Goal: Information Seeking & Learning: Find specific page/section

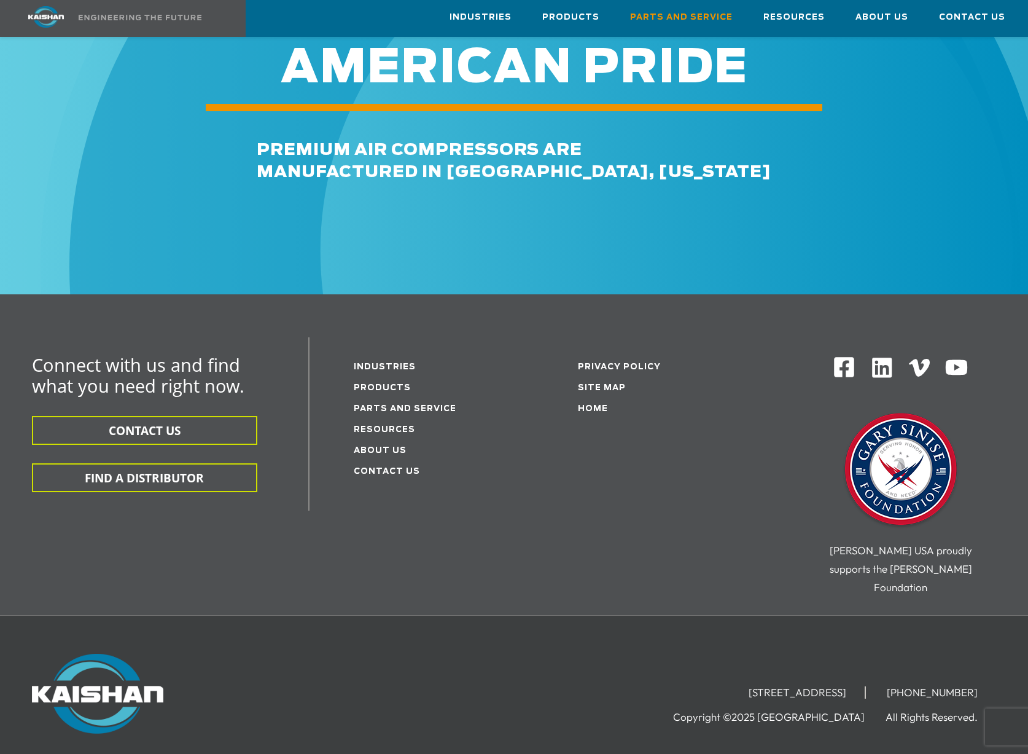
scroll to position [1371, 0]
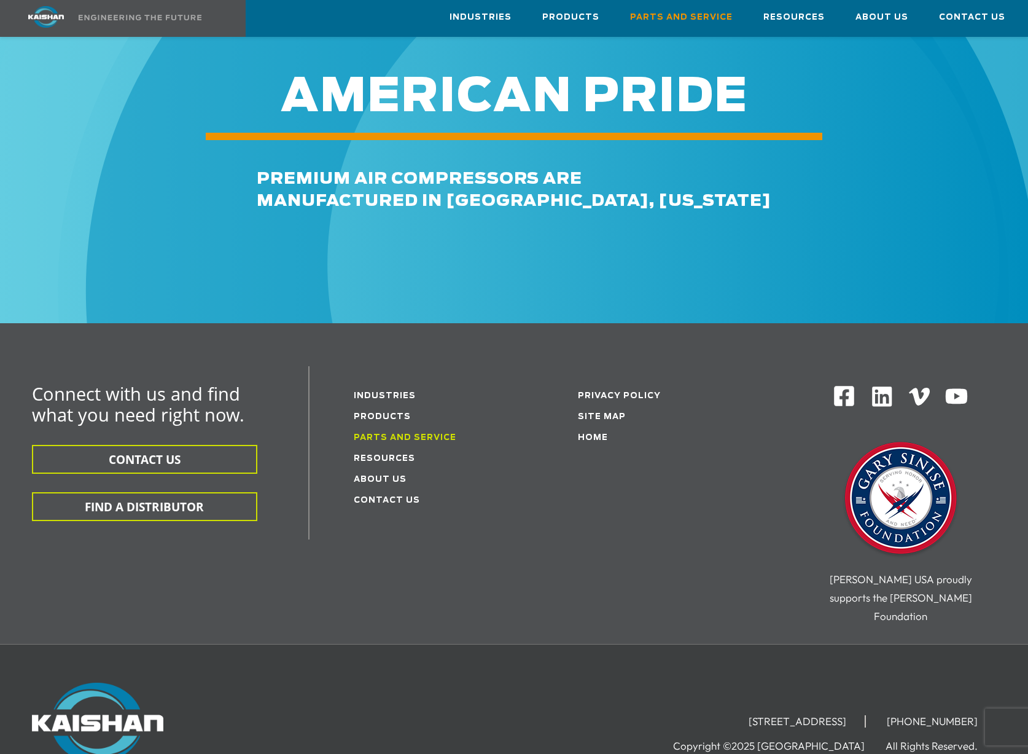
click at [415, 434] on link "Parts and service" at bounding box center [405, 438] width 103 height 8
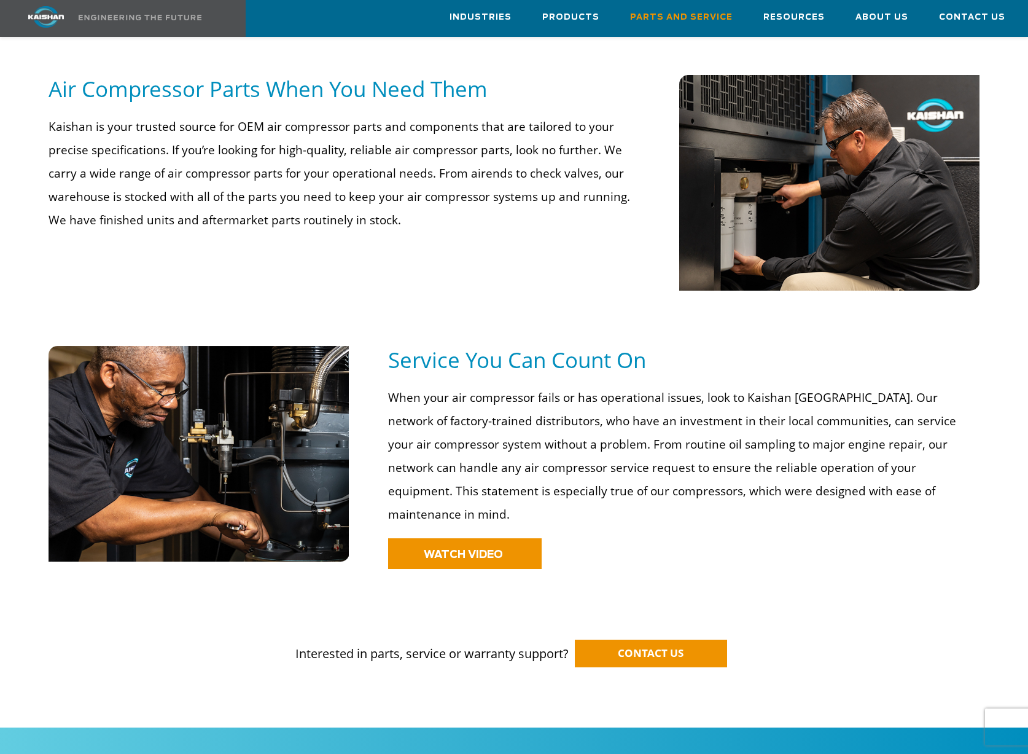
scroll to position [676, 0]
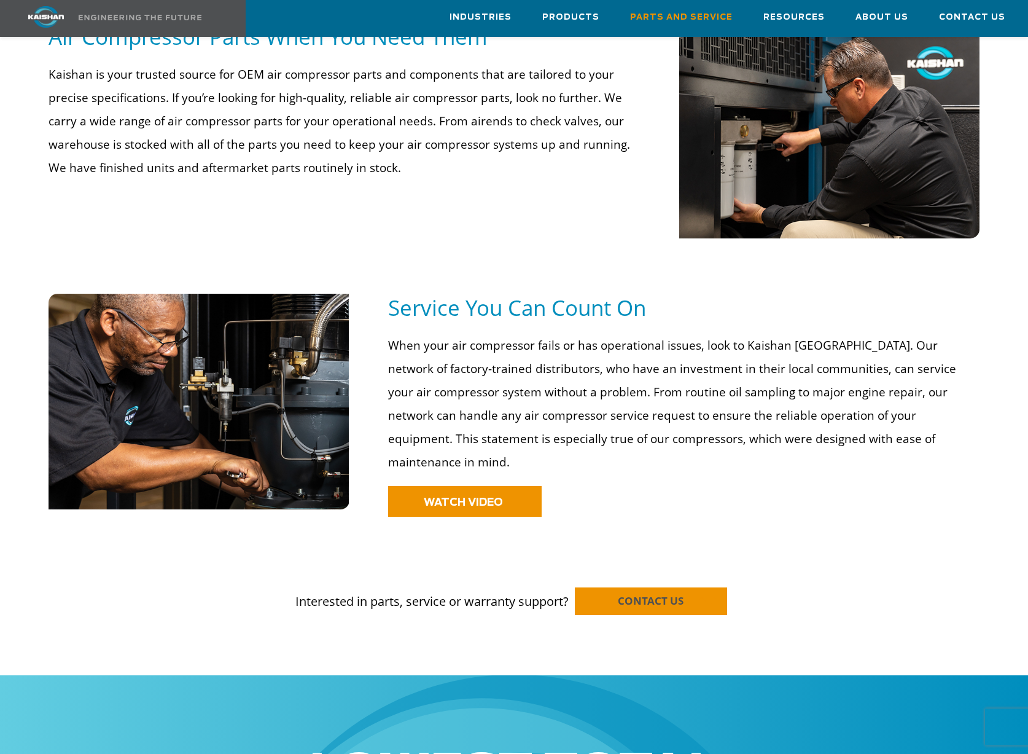
click at [623, 593] on span "CONTACT US" at bounding box center [651, 600] width 66 height 14
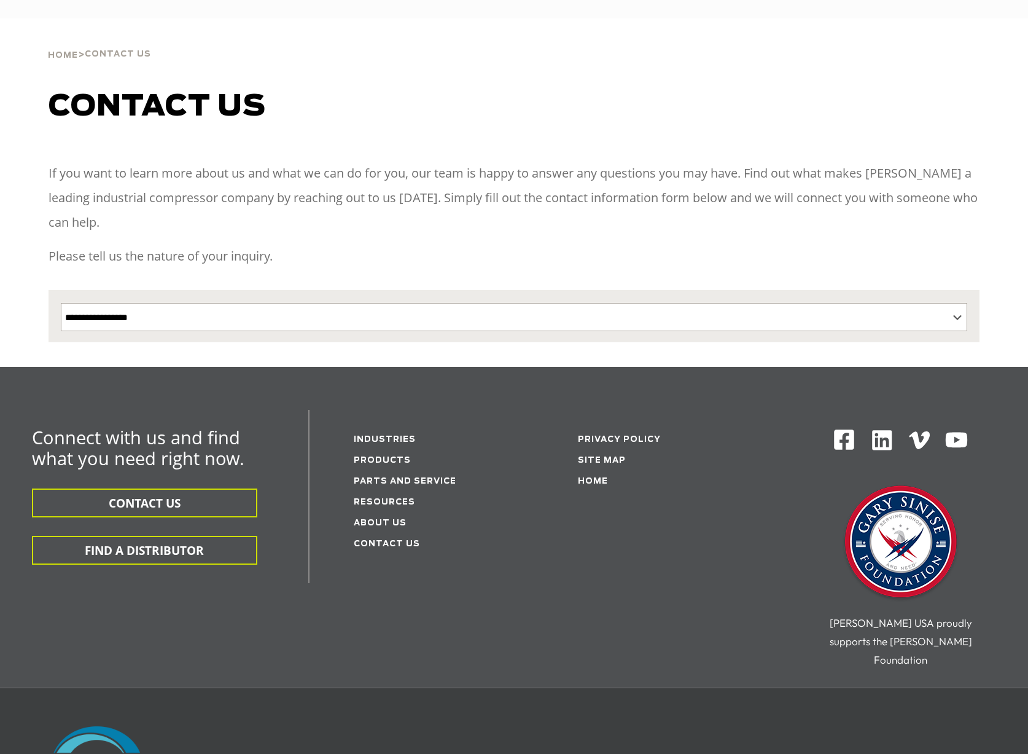
select select "**********"
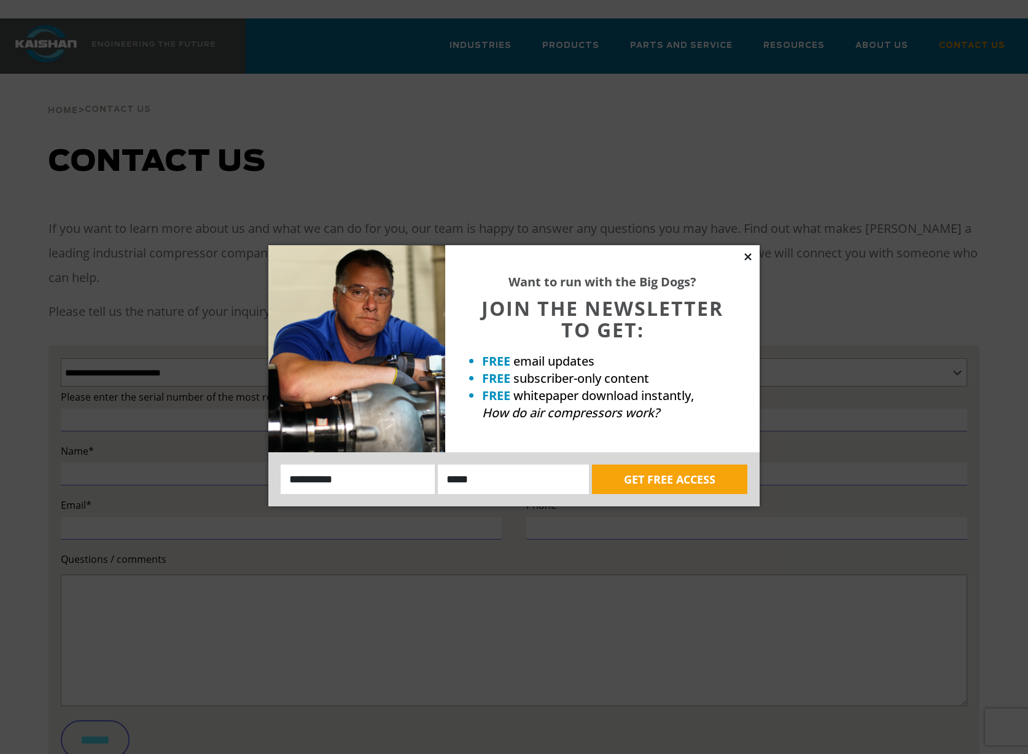
click at [750, 252] on icon at bounding box center [747, 256] width 11 height 11
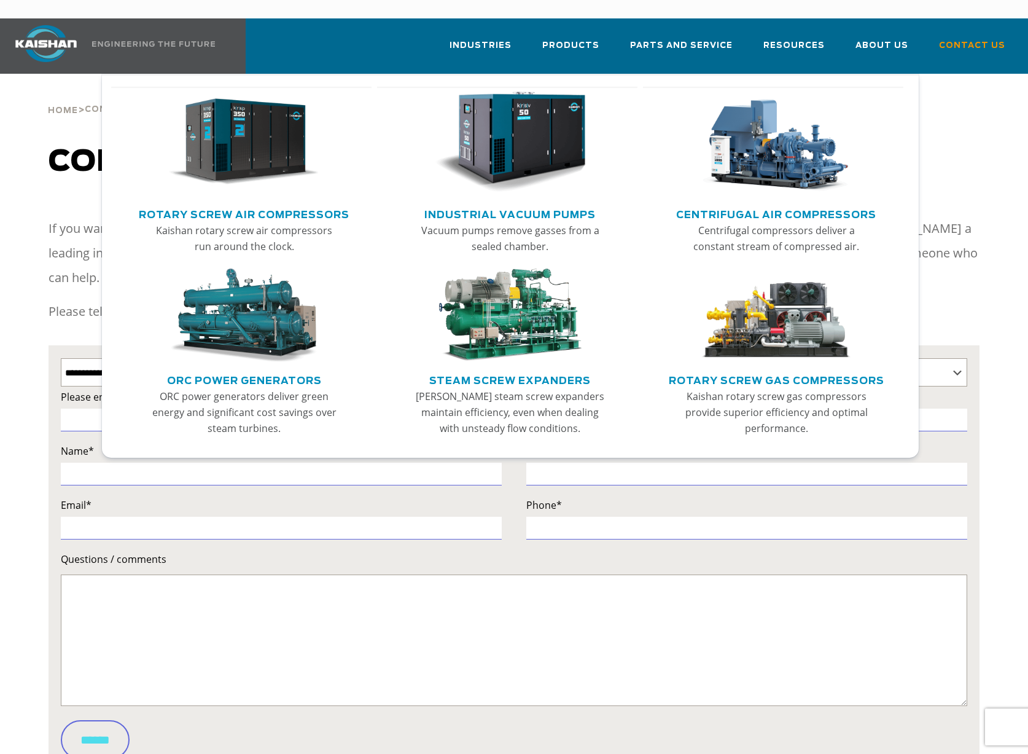
click at [258, 147] on img "Main menu" at bounding box center [244, 142] width 150 height 101
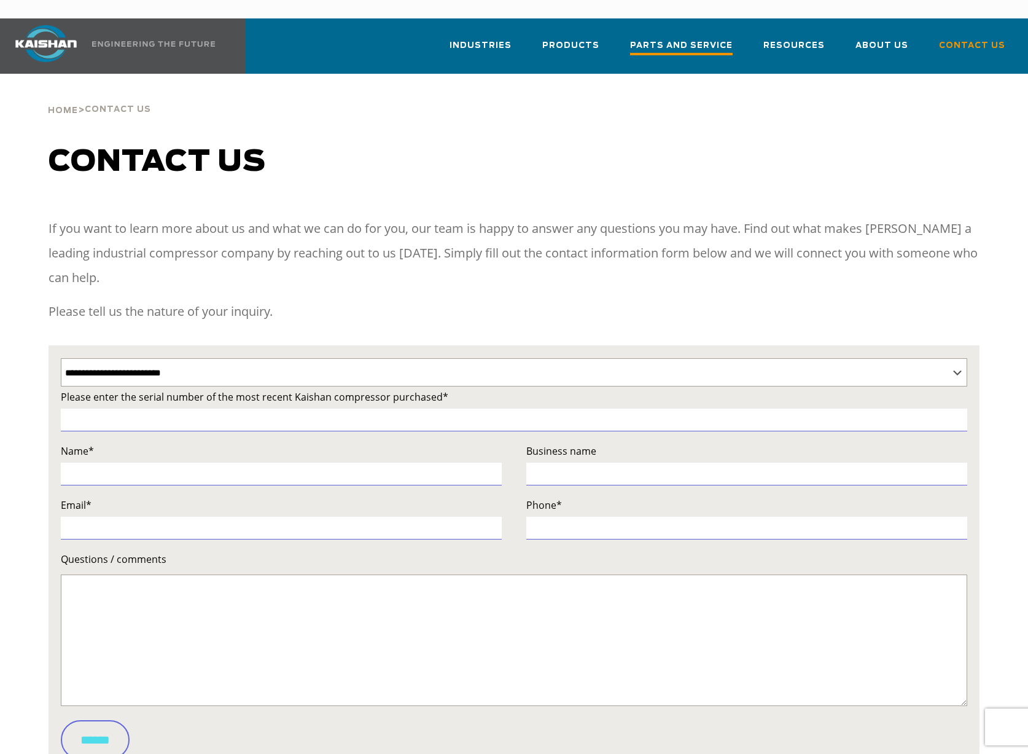
click at [692, 39] on span "Parts and Service" at bounding box center [681, 47] width 103 height 17
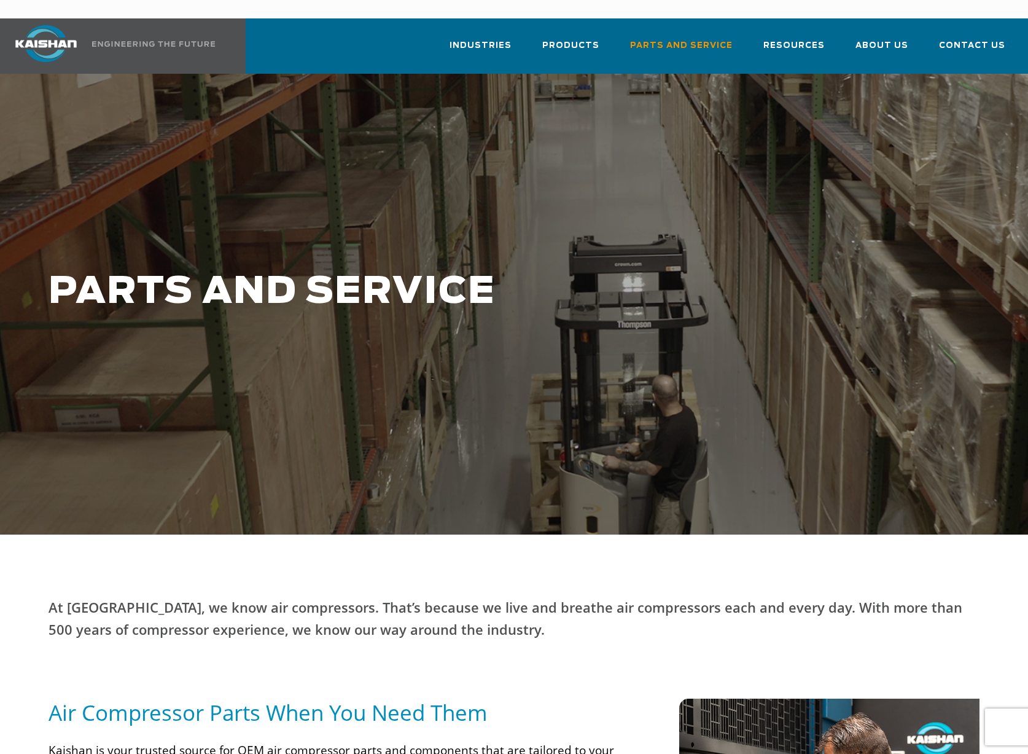
click at [582, 298] on div "PARTS AND SERVICE" at bounding box center [435, 304] width 788 height 66
click at [383, 290] on h1 "PARTS AND SERVICE" at bounding box center [435, 291] width 773 height 41
click at [290, 276] on h1 "PARTS AND SERVICE" at bounding box center [435, 291] width 773 height 41
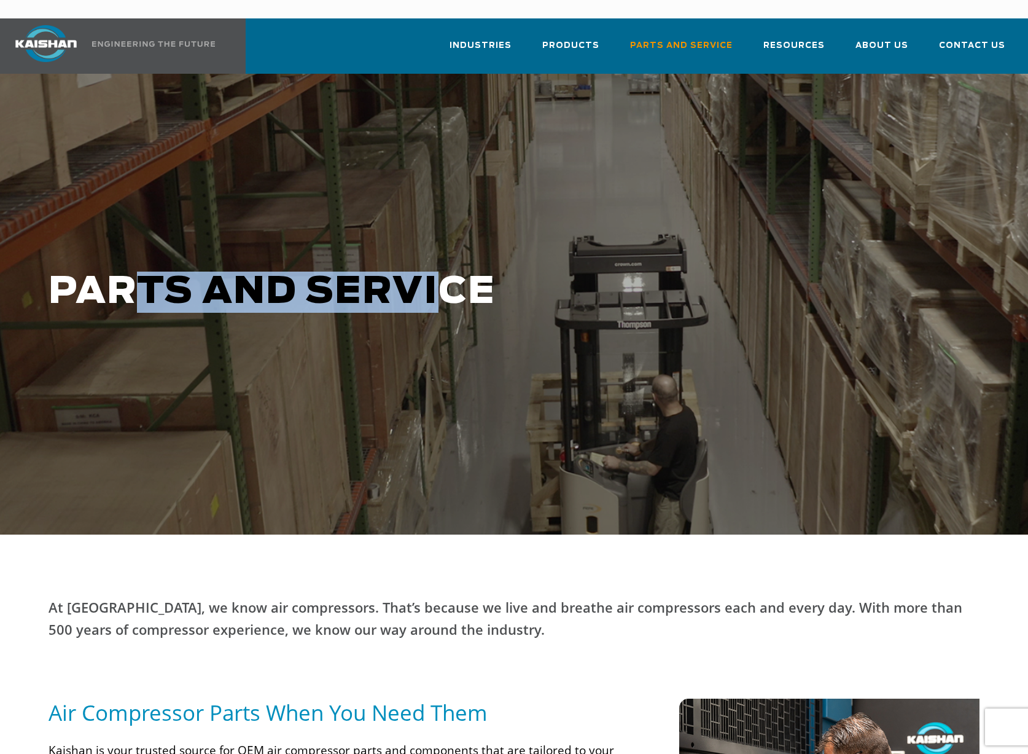
drag, startPoint x: 148, startPoint y: 270, endPoint x: 438, endPoint y: 284, distance: 290.2
click at [438, 284] on h1 "PARTS AND SERVICE" at bounding box center [435, 291] width 773 height 41
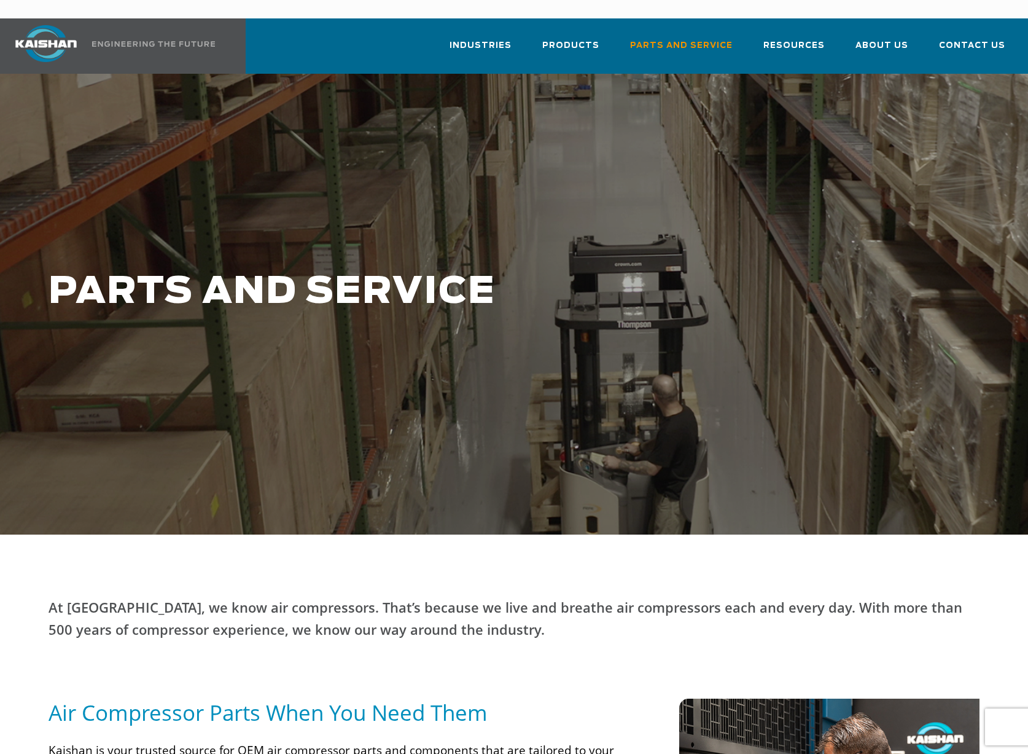
click at [424, 351] on div at bounding box center [514, 304] width 1028 height 461
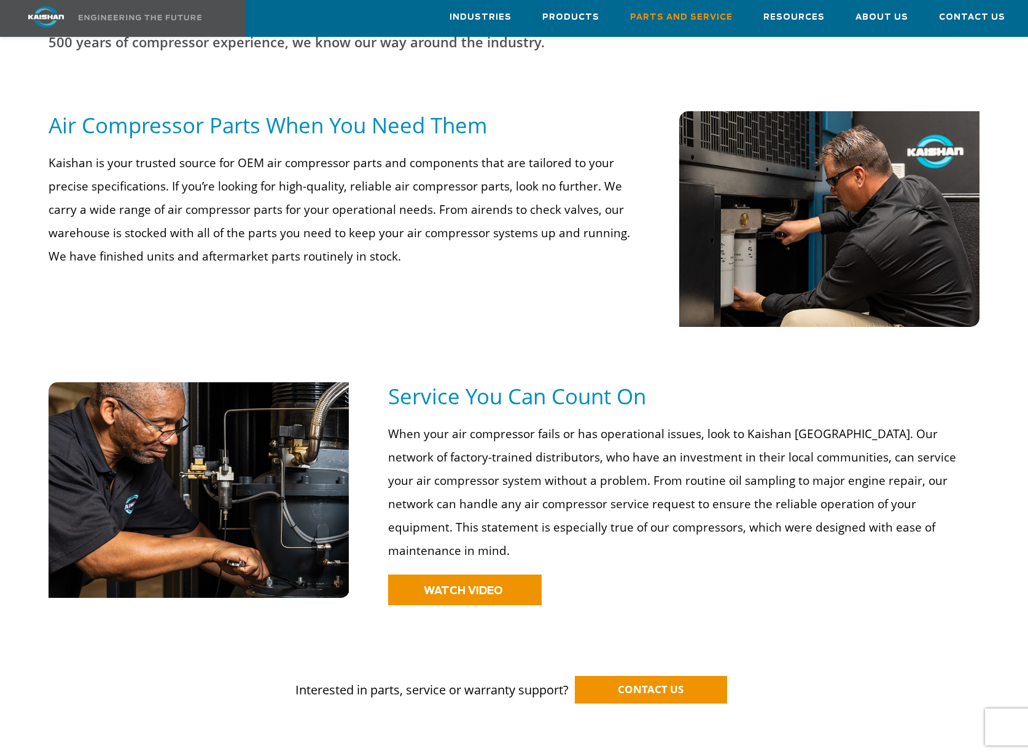
scroll to position [614, 0]
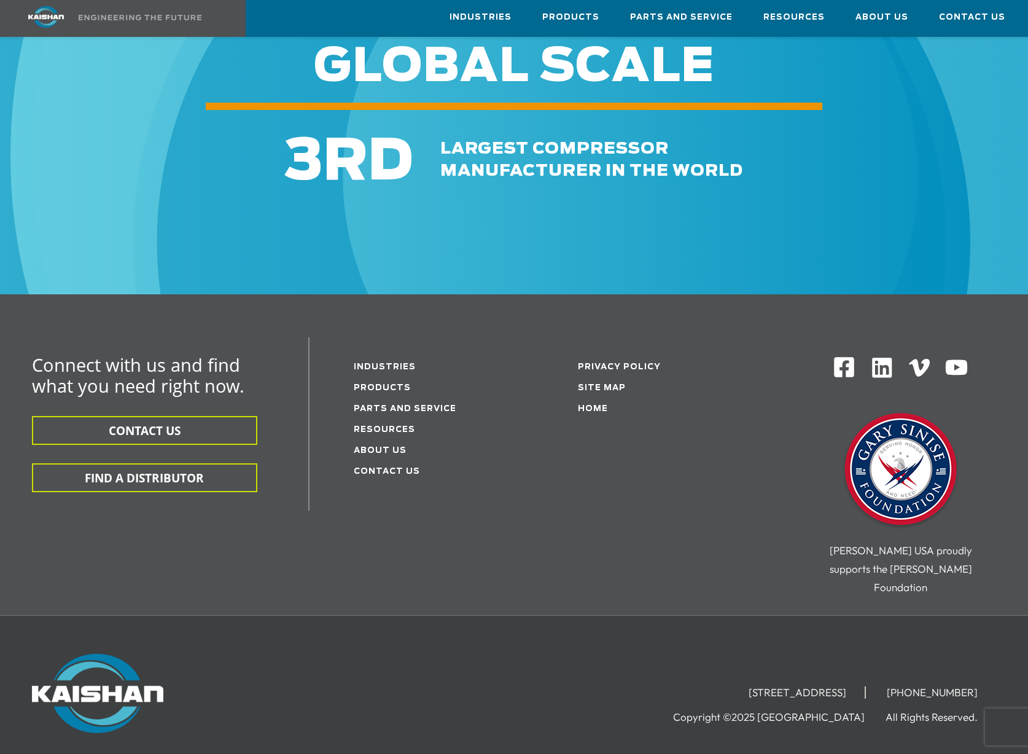
scroll to position [6328, 0]
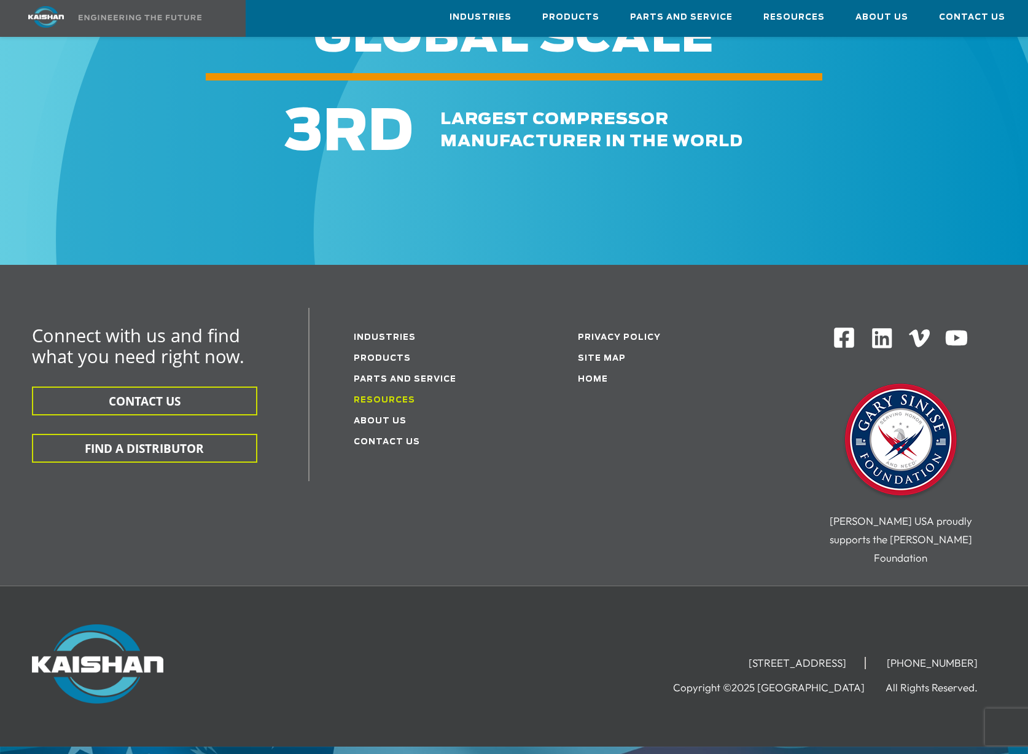
click at [386, 396] on link "Resources" at bounding box center [384, 400] width 61 height 8
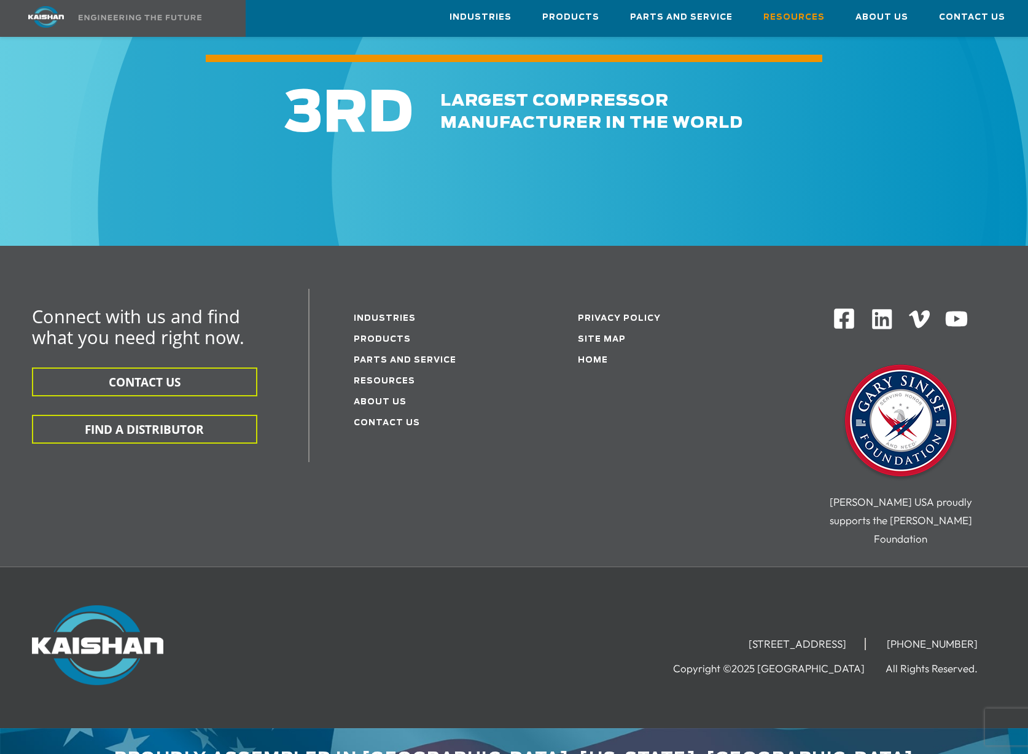
scroll to position [1397, 0]
